Goal: Task Accomplishment & Management: Manage account settings

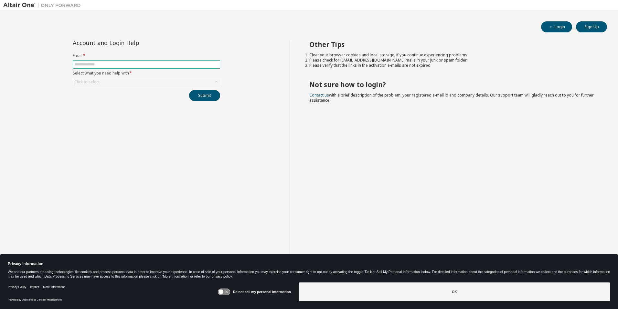
click at [155, 65] on input "text" at bounding box center [146, 64] width 144 height 5
type input "**********"
click at [200, 81] on div "Click to select" at bounding box center [146, 82] width 147 height 8
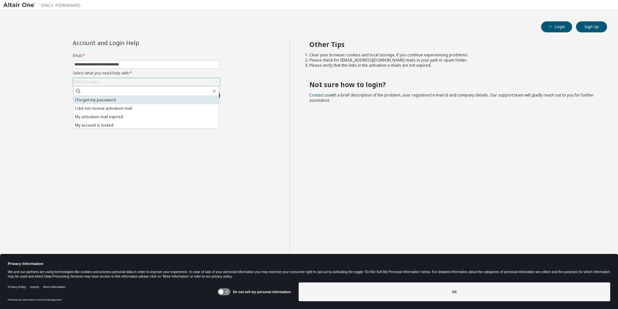
click at [143, 102] on li "I forgot my password" at bounding box center [146, 100] width 146 height 8
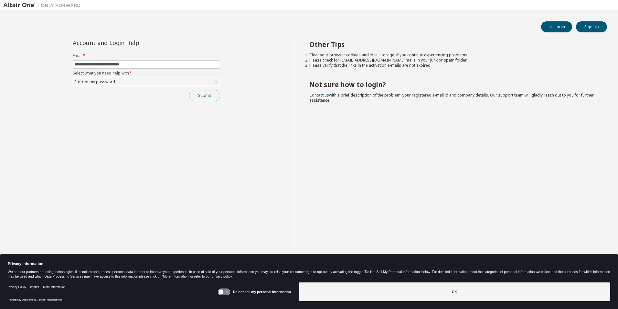
click at [209, 95] on button "Submit" at bounding box center [204, 95] width 31 height 11
click at [203, 94] on button "Submit" at bounding box center [204, 95] width 31 height 11
